Goal: Task Accomplishment & Management: Manage account settings

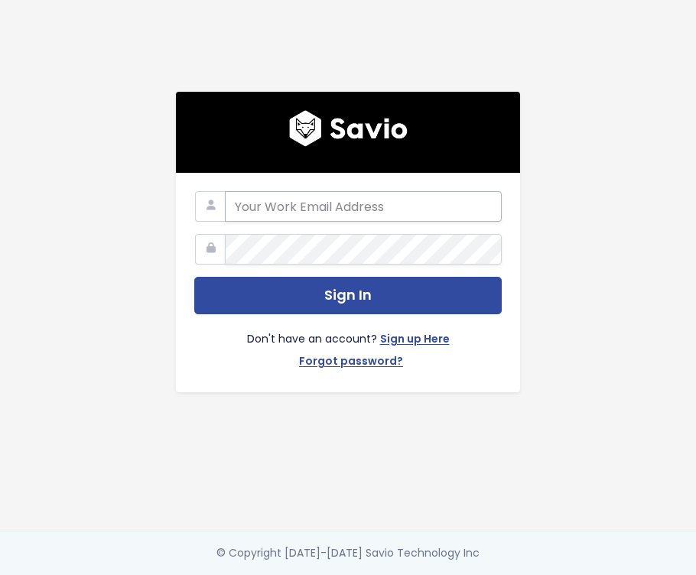
click at [340, 216] on input "email" at bounding box center [363, 206] width 277 height 31
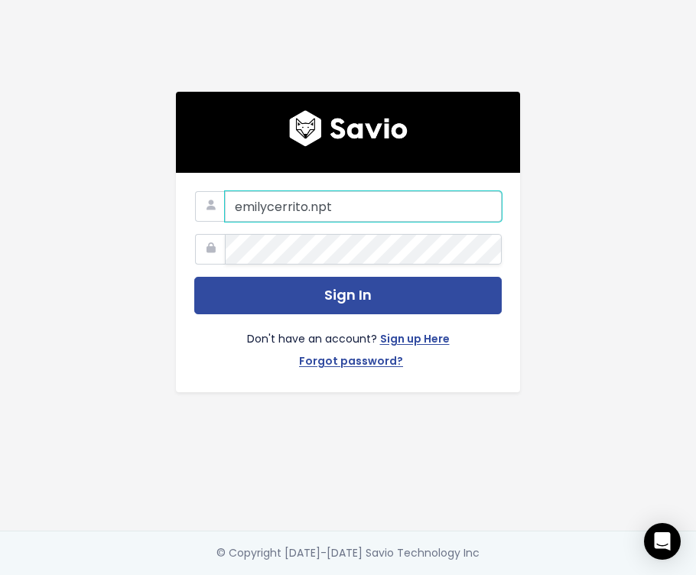
type input "emilycerrito.npt"
click at [340, 204] on input "emilycerrito.npt" at bounding box center [363, 206] width 277 height 31
drag, startPoint x: 340, startPoint y: 204, endPoint x: 239, endPoint y: 204, distance: 101.0
click at [239, 205] on input "emilycerrito.npt" at bounding box center [363, 206] width 277 height 31
paste input "[PERSON_NAME][EMAIL_ADDRESS][DOMAIN_NAME]"
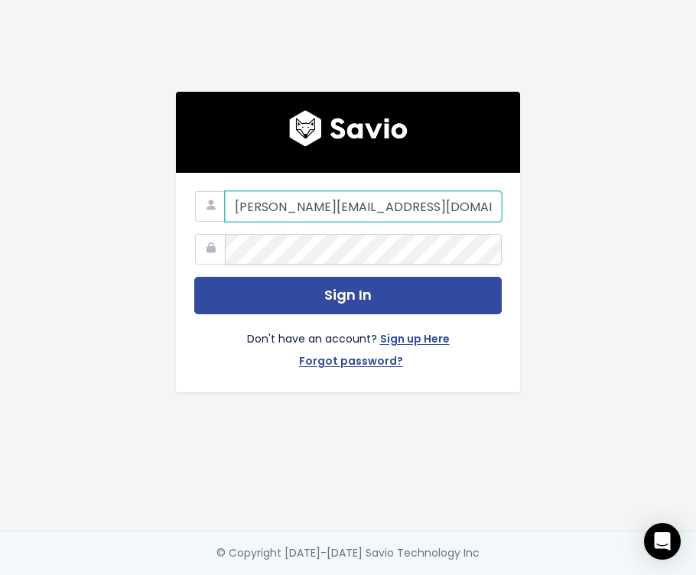
type input "[PERSON_NAME][EMAIL_ADDRESS][DOMAIN_NAME]"
drag, startPoint x: 408, startPoint y: 215, endPoint x: 217, endPoint y: 194, distance: 192.4
click at [217, 191] on div "[PERSON_NAME][EMAIL_ADDRESS][DOMAIN_NAME]" at bounding box center [348, 191] width 308 height 0
paste input "[EMAIL_ADDRESS][DOMAIN_NAME]"
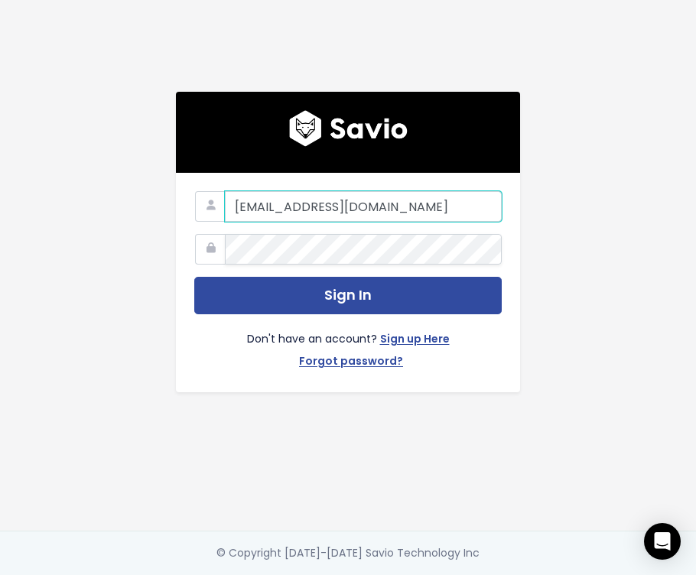
type input "[EMAIL_ADDRESS][DOMAIN_NAME]"
click at [345, 232] on form "[EMAIL_ADDRESS][DOMAIN_NAME] Sign In Don't have an account? Sign up Here Forgot…" at bounding box center [348, 282] width 308 height 183
click at [395, 202] on input "[EMAIL_ADDRESS][DOMAIN_NAME]" at bounding box center [363, 206] width 277 height 31
click at [392, 206] on input "[EMAIL_ADDRESS][DOMAIN_NAME]" at bounding box center [363, 206] width 277 height 31
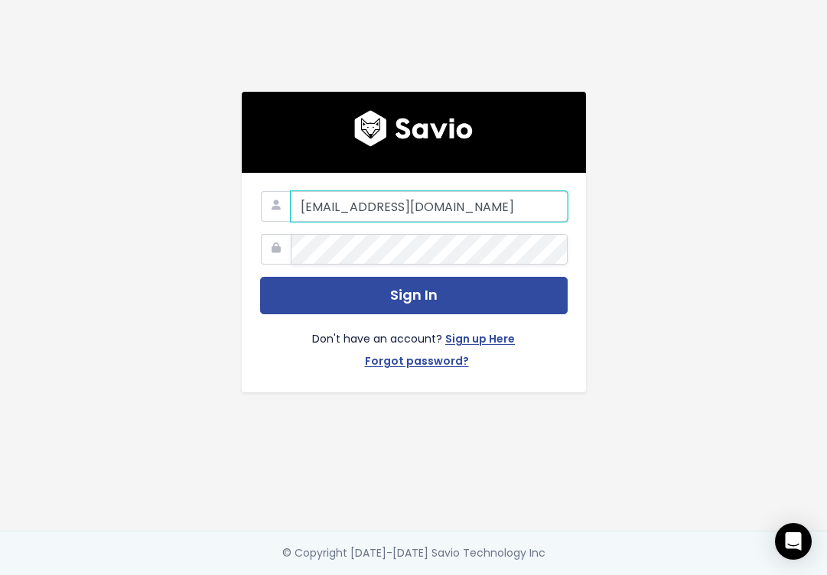
click at [427, 212] on input "[EMAIL_ADDRESS][DOMAIN_NAME]" at bounding box center [429, 206] width 277 height 31
